Goal: Find specific page/section: Find specific page/section

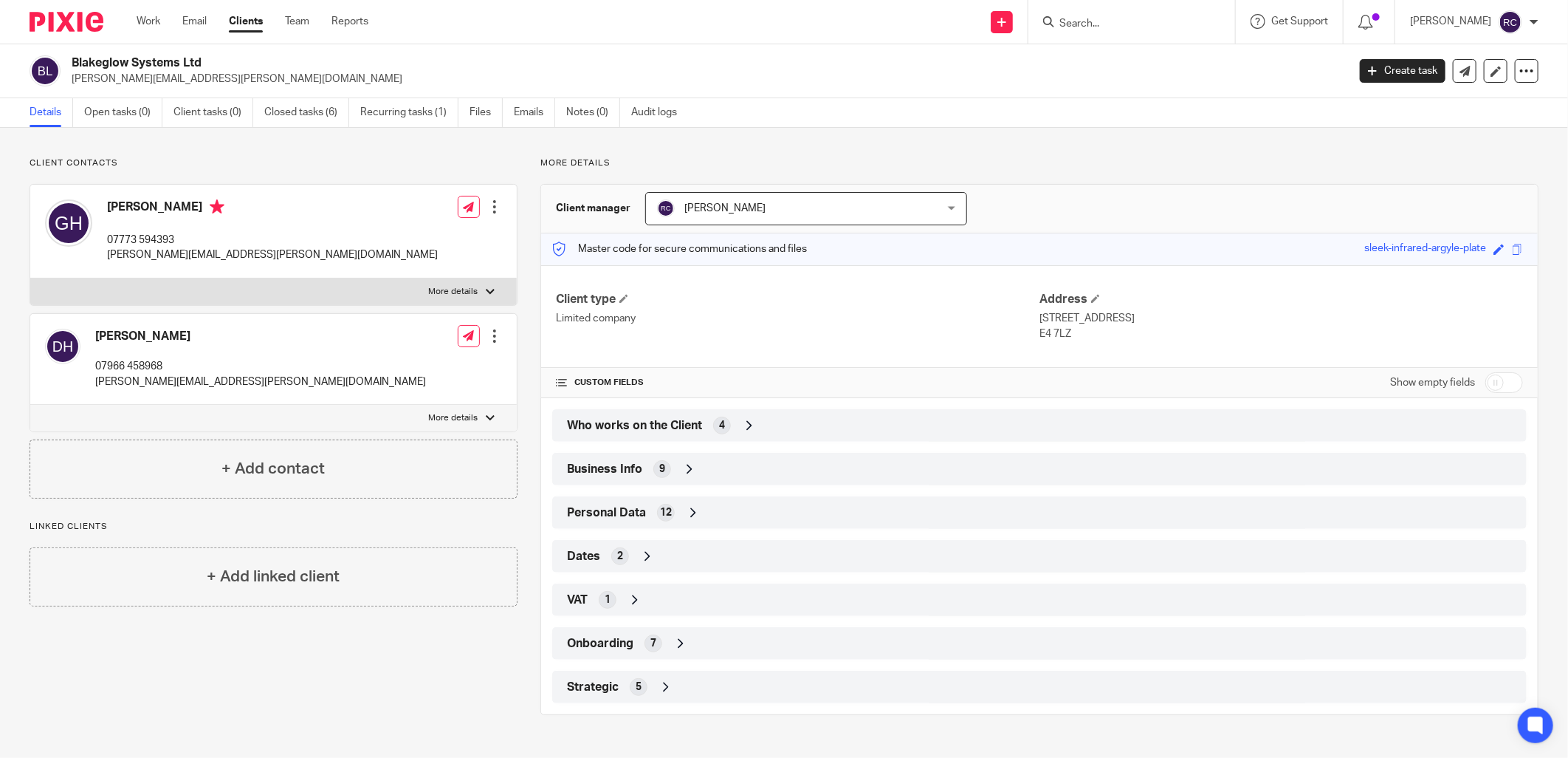
click at [1094, 27] on input "Search" at bounding box center [1124, 25] width 133 height 14
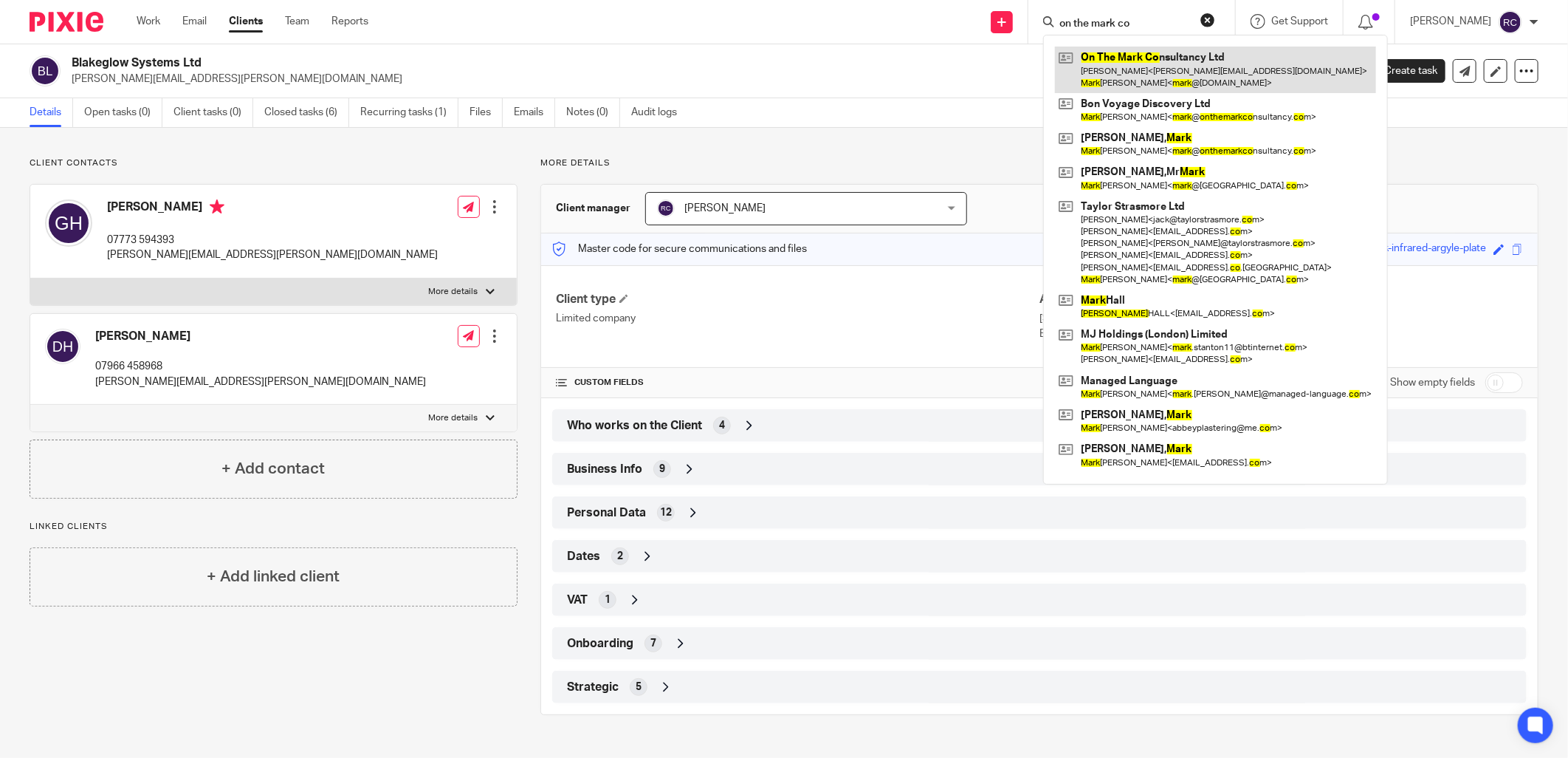
type input "on the mark co"
click at [1192, 64] on link at bounding box center [1216, 69] width 321 height 46
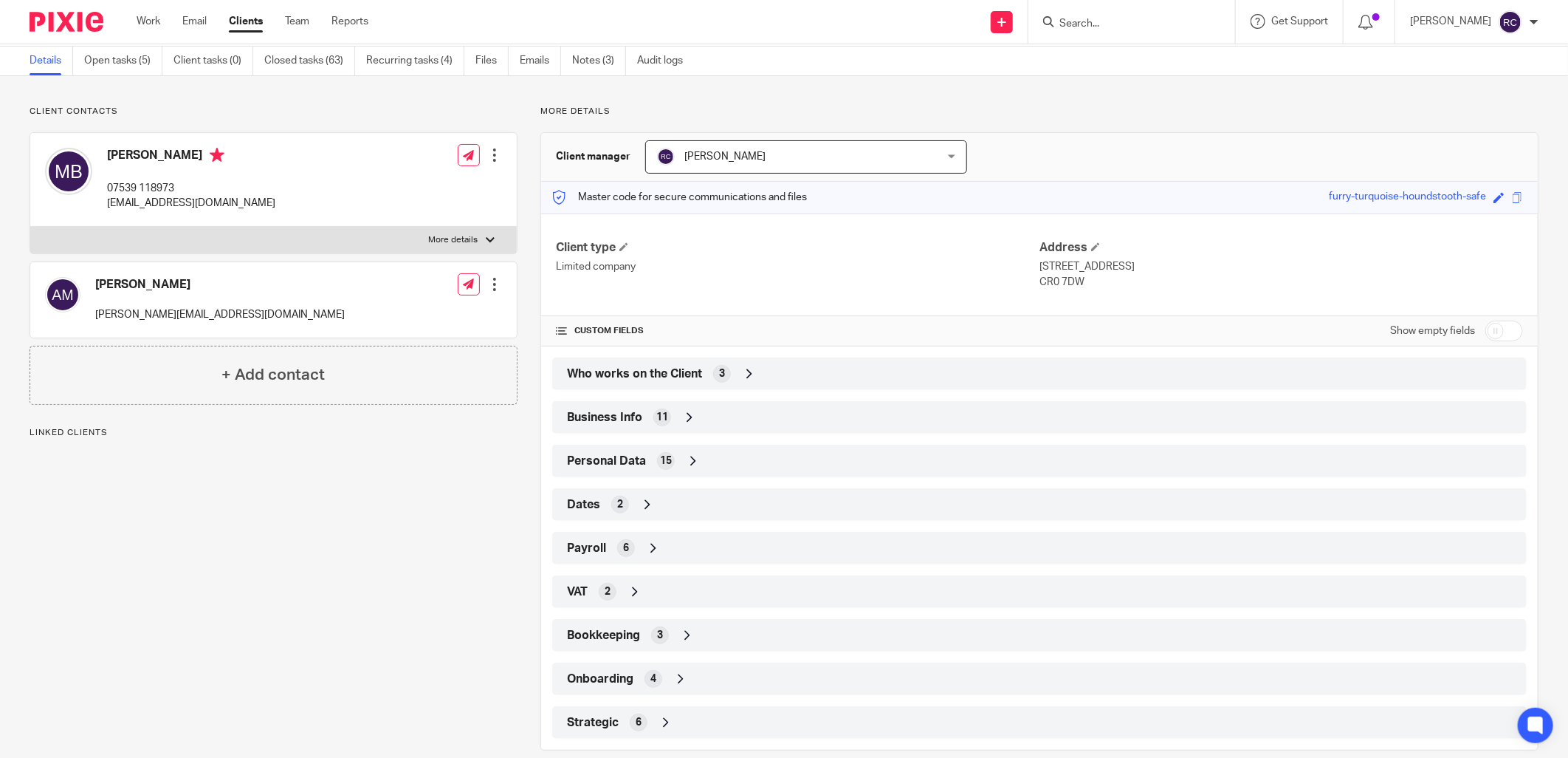
scroll to position [74, 0]
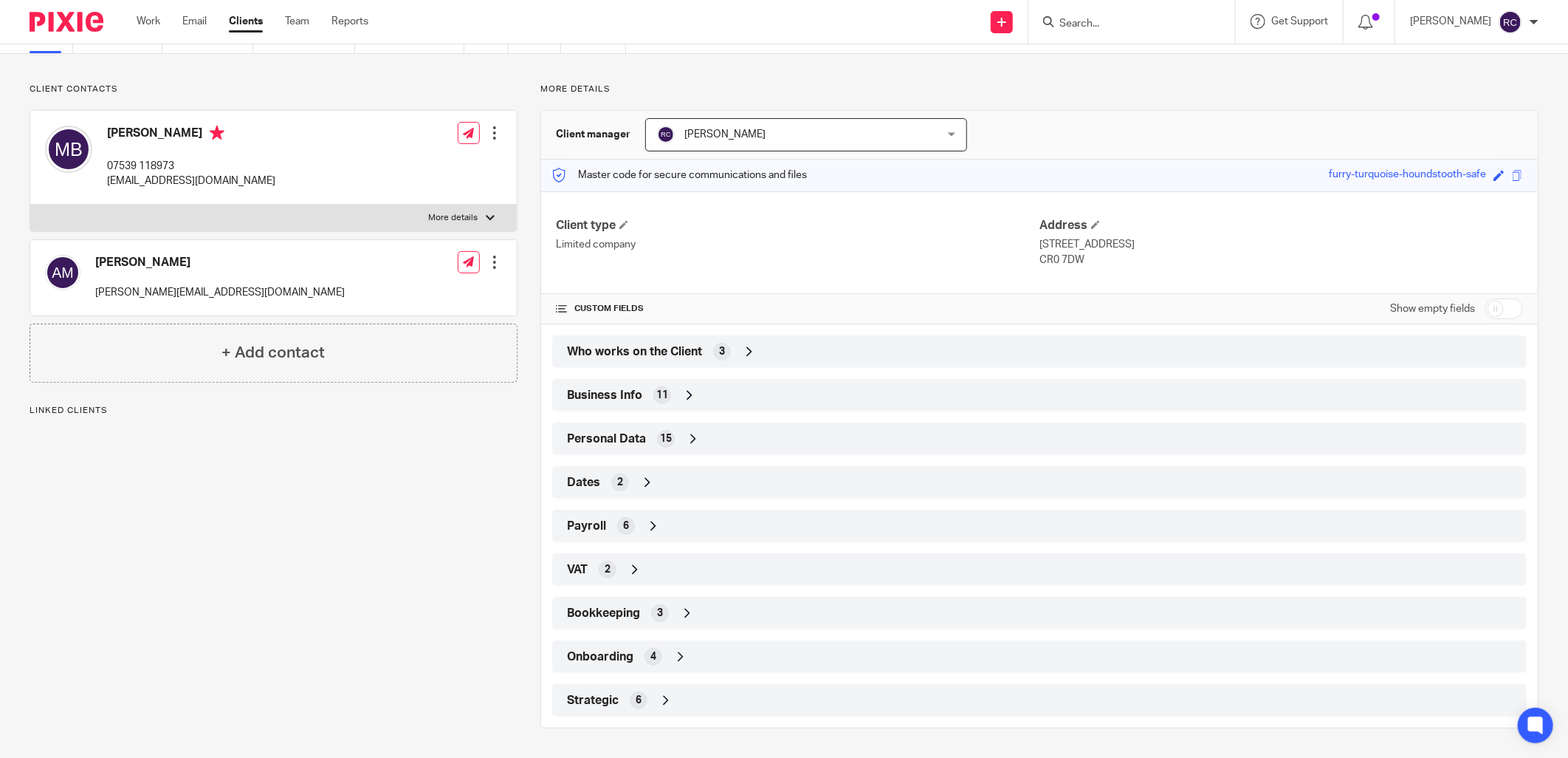
click at [611, 652] on span "Onboarding" at bounding box center [600, 656] width 67 height 15
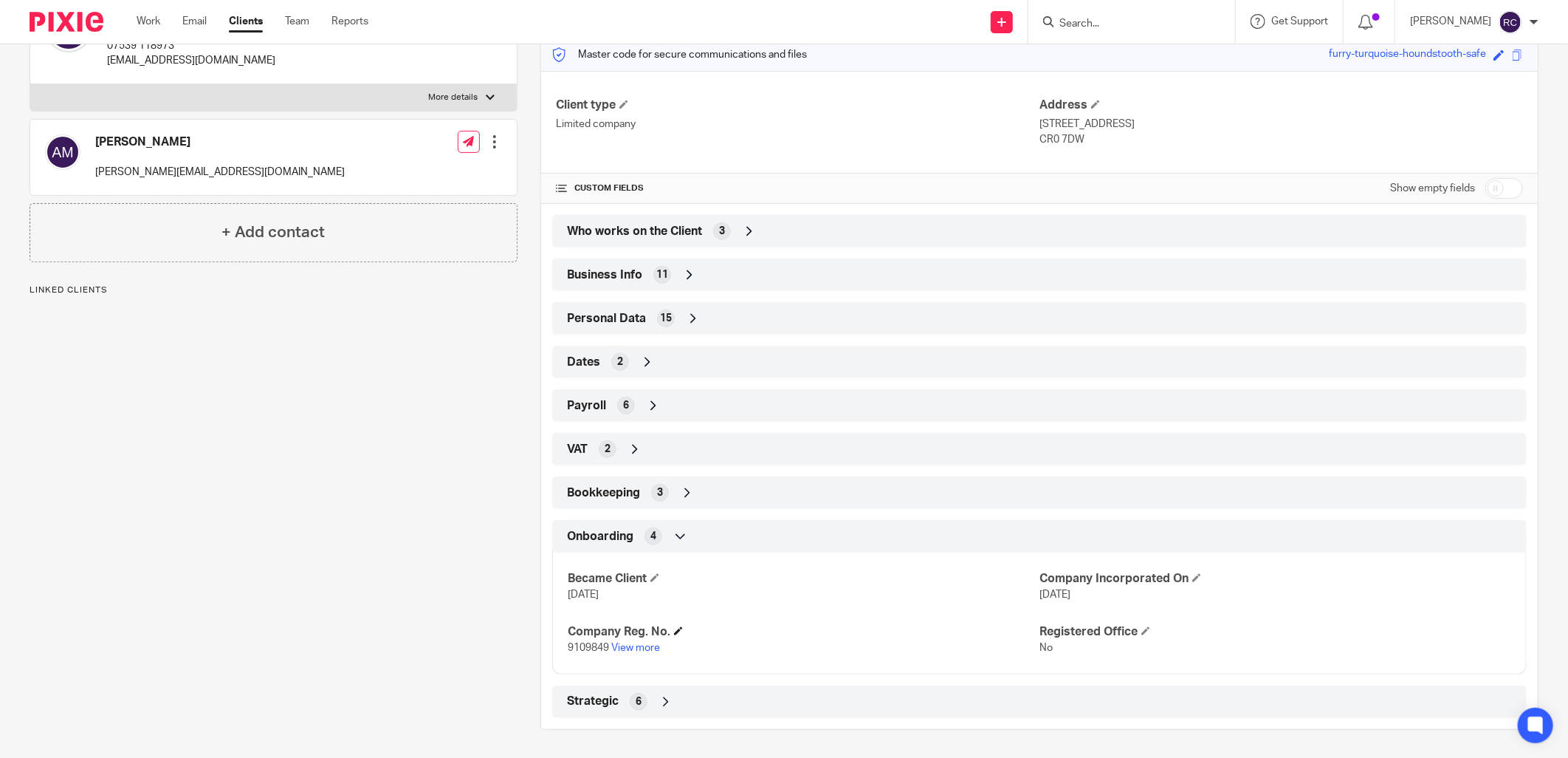
scroll to position [195, 0]
click at [631, 648] on link "View more" at bounding box center [636, 646] width 49 height 10
